Goal: Check status: Check status

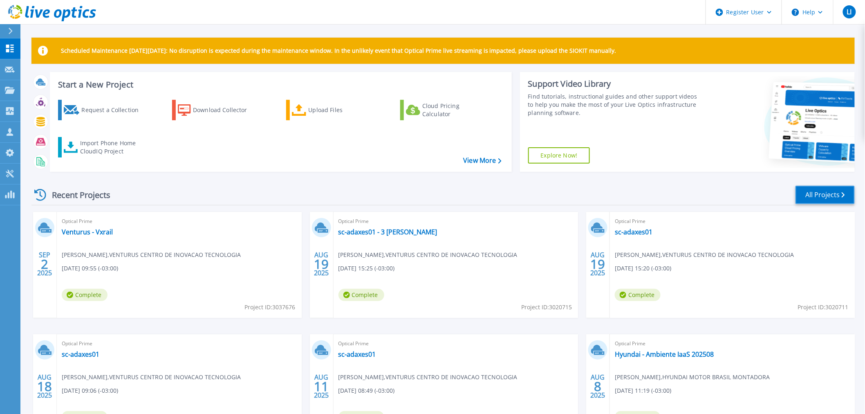
click at [830, 194] on link "All Projects" at bounding box center [825, 195] width 59 height 18
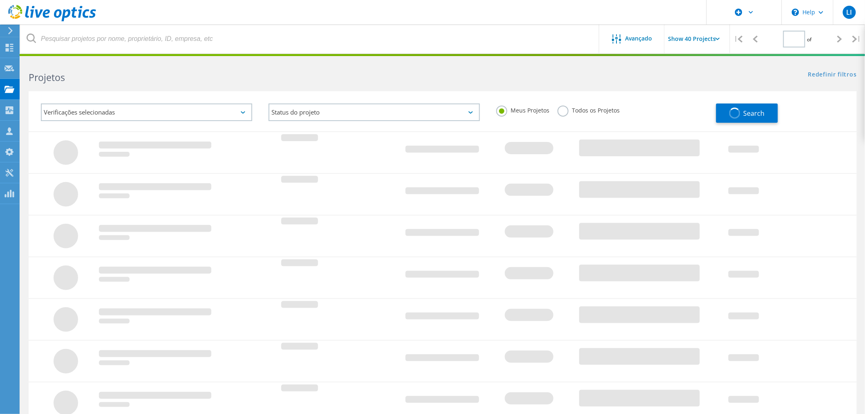
type input "1"
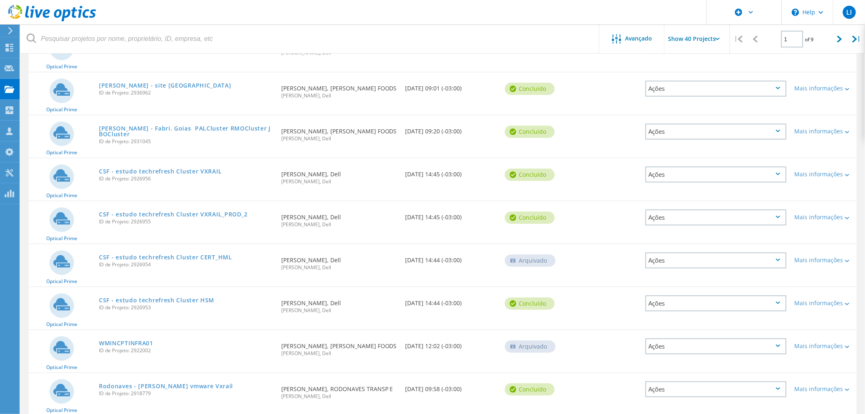
scroll to position [747, 0]
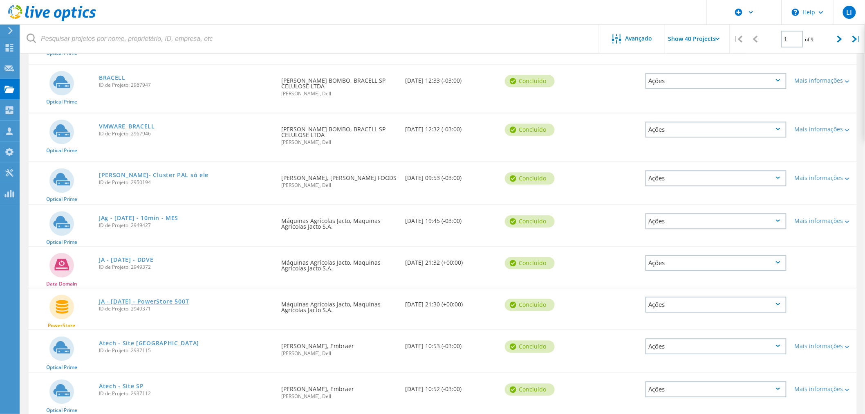
click at [181, 299] on link "JA - 18.06.2025 - PowerStore 500T" at bounding box center [144, 302] width 90 height 6
